Goal: Book appointment/travel/reservation

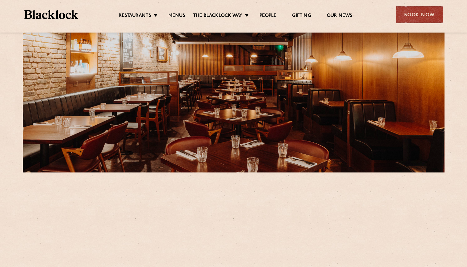
scroll to position [161, 0]
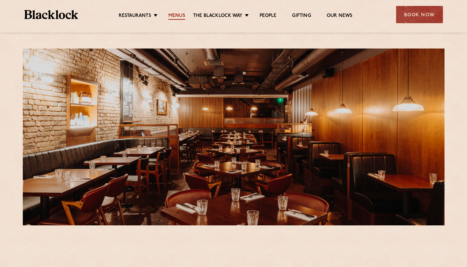
click at [180, 16] on link "Menus" at bounding box center [176, 16] width 17 height 7
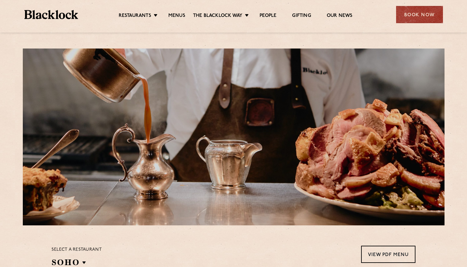
scroll to position [232, 0]
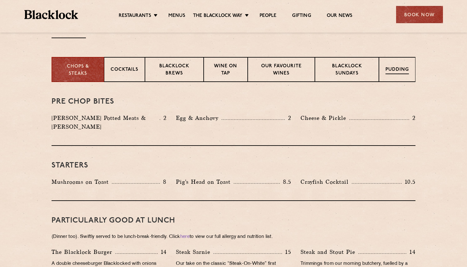
click at [408, 76] on div "Pudding" at bounding box center [397, 69] width 37 height 25
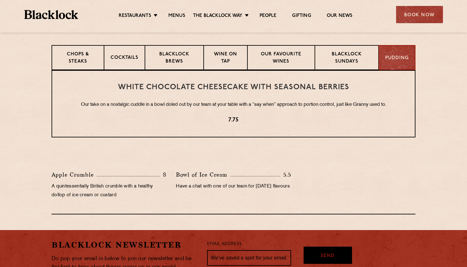
scroll to position [170, 0]
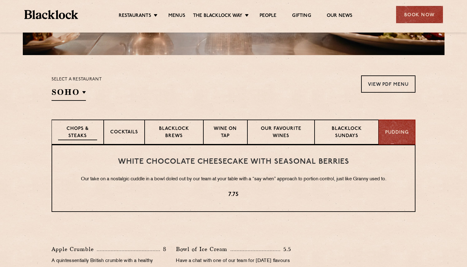
click at [87, 130] on p "Chops & Steaks" at bounding box center [77, 132] width 39 height 15
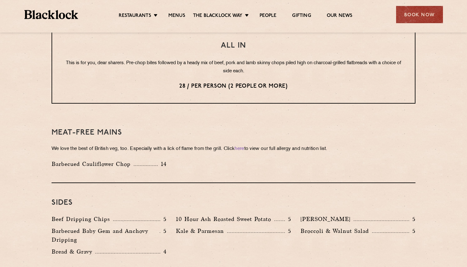
scroll to position [841, 0]
